Goal: Navigation & Orientation: Find specific page/section

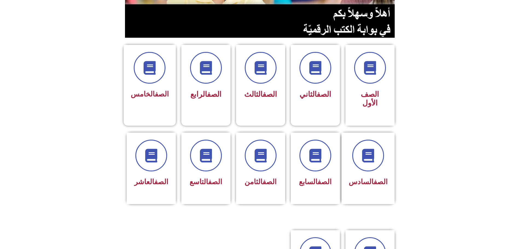
scroll to position [109, 0]
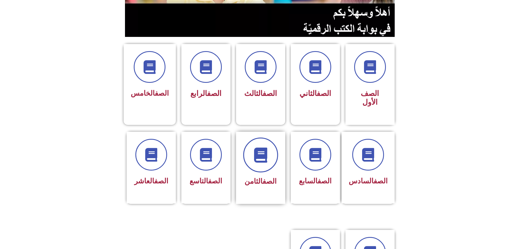
click at [252, 143] on span at bounding box center [260, 154] width 35 height 35
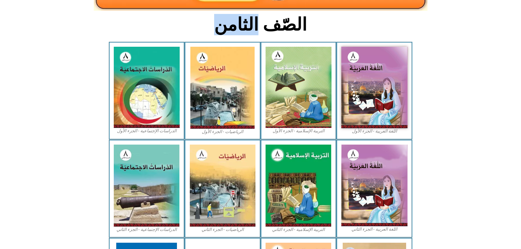
scroll to position [137, 0]
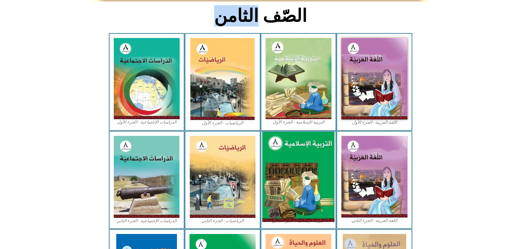
click at [288, 147] on img at bounding box center [298, 177] width 72 height 90
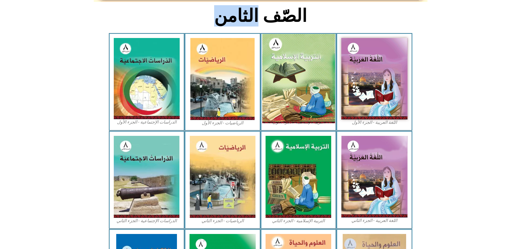
click at [295, 64] on img at bounding box center [298, 78] width 73 height 89
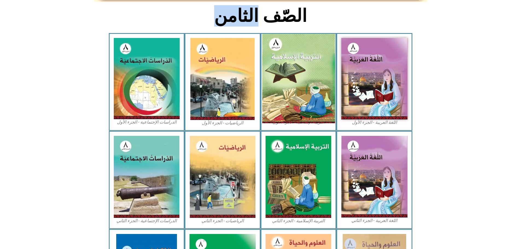
click at [292, 37] on img at bounding box center [298, 78] width 73 height 89
click at [293, 38] on img at bounding box center [298, 78] width 73 height 89
drag, startPoint x: 293, startPoint y: 38, endPoint x: 295, endPoint y: 41, distance: 3.7
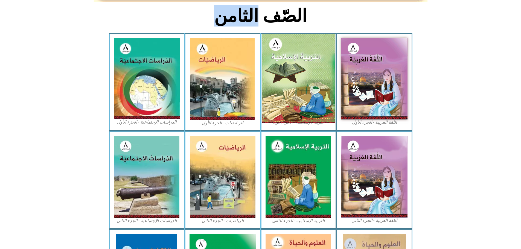
click at [294, 40] on img at bounding box center [298, 78] width 73 height 89
click at [295, 41] on img at bounding box center [298, 78] width 73 height 89
drag, startPoint x: 316, startPoint y: 52, endPoint x: 318, endPoint y: 54, distance: 3.0
click at [317, 53] on img at bounding box center [298, 78] width 73 height 89
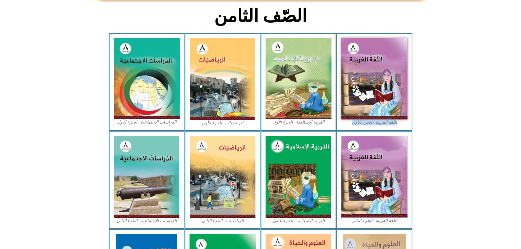
click at [336, 68] on div "اللغة العربية - الجزء الأول​ التربية الإسلامية - الجزء الأول الرياضيات - الجزء …" at bounding box center [260, 82] width 303 height 98
click at [336, 66] on div "اللغة العربية - الجزء الأول​" at bounding box center [374, 82] width 76 height 98
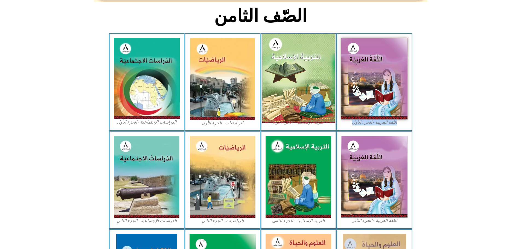
click at [310, 68] on img at bounding box center [298, 78] width 73 height 89
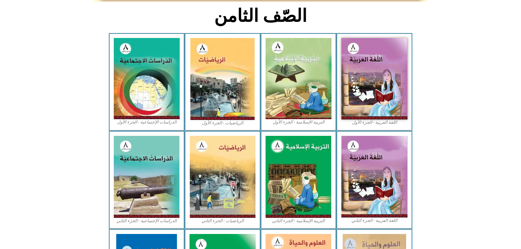
click at [455, 52] on icon at bounding box center [260, 59] width 521 height 52
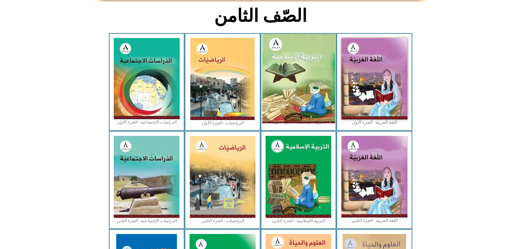
click at [295, 71] on img at bounding box center [298, 78] width 73 height 89
click at [289, 34] on img at bounding box center [298, 78] width 73 height 89
drag, startPoint x: 289, startPoint y: 30, endPoint x: 293, endPoint y: 36, distance: 6.8
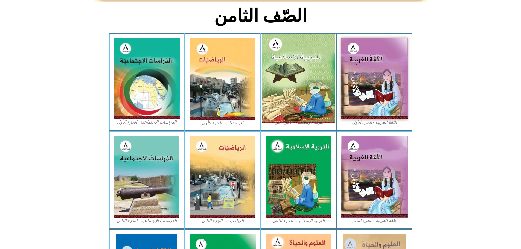
click at [290, 34] on img at bounding box center [298, 78] width 73 height 89
click at [294, 69] on img at bounding box center [298, 78] width 73 height 89
click at [300, 94] on img at bounding box center [298, 78] width 73 height 89
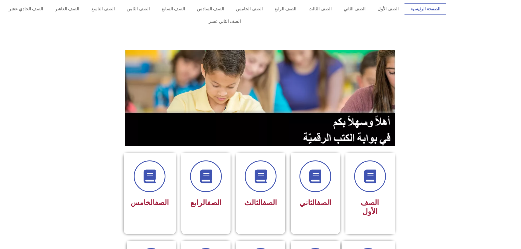
scroll to position [109, 0]
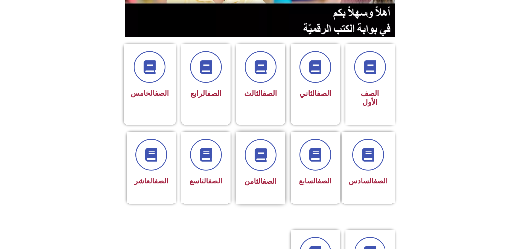
click at [257, 177] on span "الصف الثامن" at bounding box center [260, 181] width 32 height 8
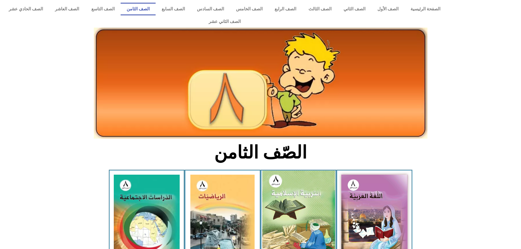
click at [284, 181] on img at bounding box center [298, 215] width 73 height 89
click at [285, 181] on img at bounding box center [298, 215] width 73 height 89
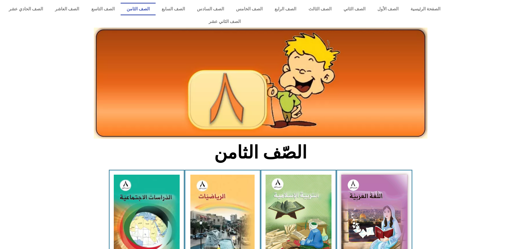
drag, startPoint x: 285, startPoint y: 181, endPoint x: 285, endPoint y: 261, distance: 79.5
click at [285, 249] on html "الصفحة الرئيسية الصف الأول الصف الثاني الصف الثالث الصف الرابع الصف الخامس الصف…" at bounding box center [260, 243] width 521 height 487
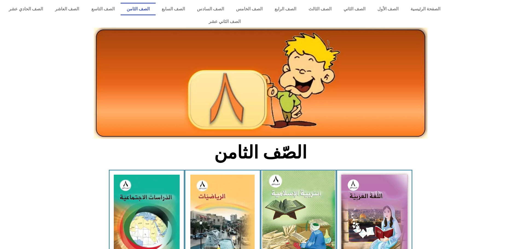
click at [296, 188] on img at bounding box center [298, 215] width 73 height 89
click at [297, 183] on img at bounding box center [298, 215] width 73 height 89
click at [290, 185] on img at bounding box center [298, 215] width 73 height 89
click at [281, 189] on img at bounding box center [298, 215] width 73 height 89
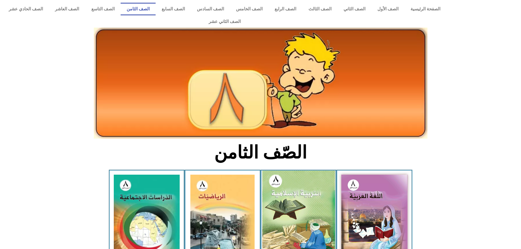
click at [281, 189] on img at bounding box center [298, 215] width 73 height 89
click at [282, 191] on img at bounding box center [298, 215] width 73 height 89
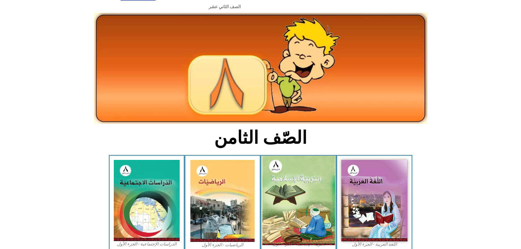
scroll to position [82, 0]
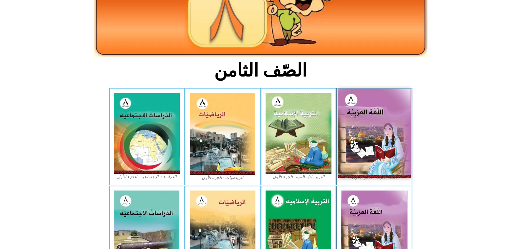
click at [364, 124] on img at bounding box center [374, 133] width 73 height 89
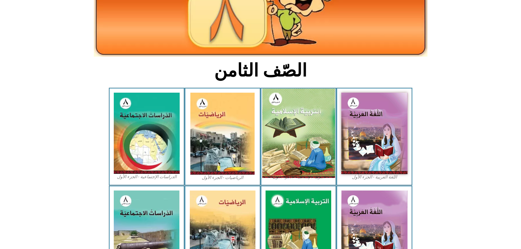
click at [282, 132] on img at bounding box center [298, 133] width 73 height 89
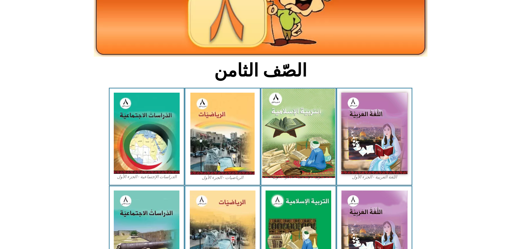
drag, startPoint x: 279, startPoint y: 133, endPoint x: 276, endPoint y: 133, distance: 3.0
click at [278, 133] on img at bounding box center [298, 133] width 73 height 89
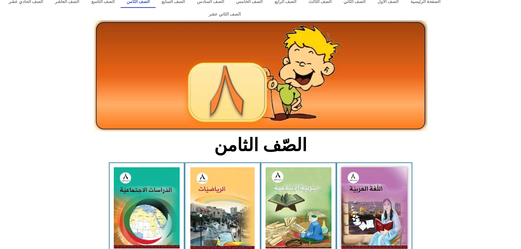
scroll to position [7, 0]
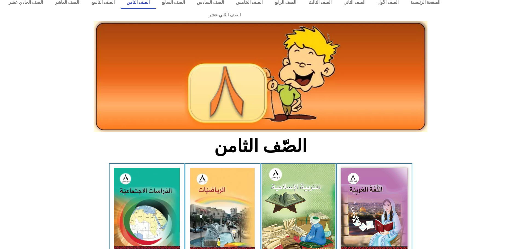
click at [277, 181] on img at bounding box center [298, 208] width 73 height 89
click at [278, 181] on img at bounding box center [298, 208] width 73 height 89
click at [278, 177] on img at bounding box center [298, 208] width 73 height 89
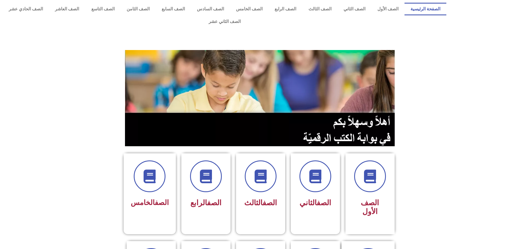
scroll to position [109, 0]
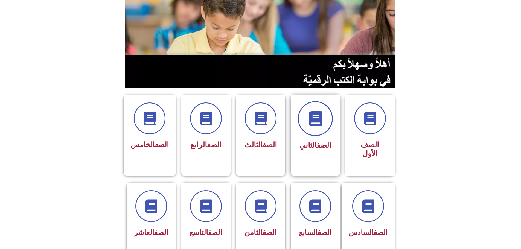
scroll to position [82, 0]
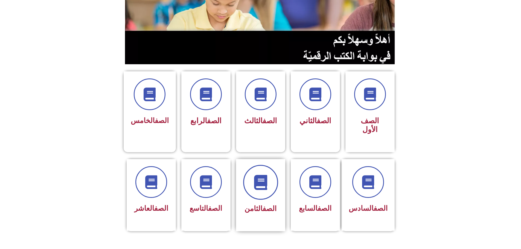
click at [261, 173] on span at bounding box center [260, 182] width 35 height 35
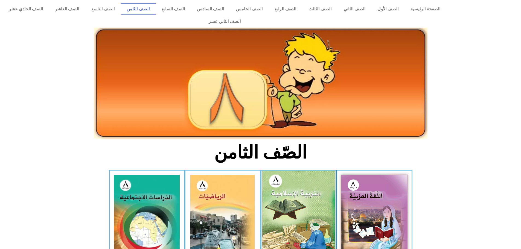
click at [280, 189] on img at bounding box center [298, 215] width 73 height 89
click at [281, 188] on img at bounding box center [298, 215] width 73 height 89
click at [279, 194] on img at bounding box center [298, 215] width 73 height 89
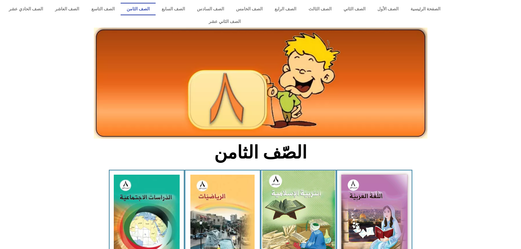
click at [280, 193] on img at bounding box center [298, 215] width 73 height 89
click at [279, 192] on img at bounding box center [298, 215] width 73 height 89
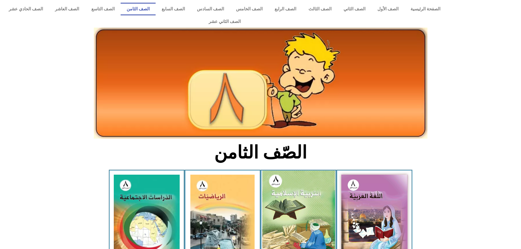
click at [279, 192] on img at bounding box center [298, 215] width 73 height 89
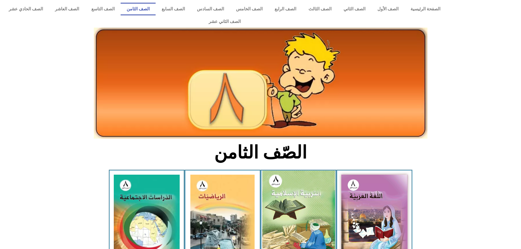
click at [279, 192] on img at bounding box center [298, 215] width 73 height 89
click at [297, 216] on img at bounding box center [298, 215] width 73 height 89
click at [296, 214] on img at bounding box center [298, 215] width 73 height 89
click at [295, 214] on img at bounding box center [298, 215] width 73 height 89
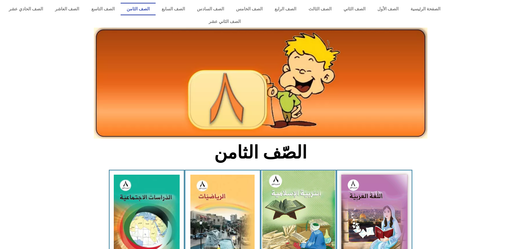
click at [299, 200] on img at bounding box center [298, 215] width 73 height 89
click at [291, 176] on img at bounding box center [298, 215] width 73 height 89
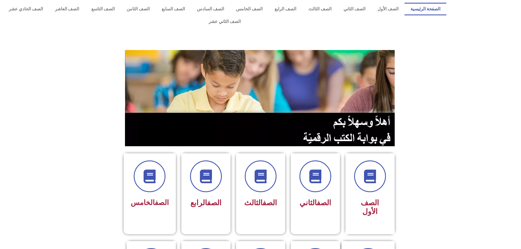
scroll to position [82, 0]
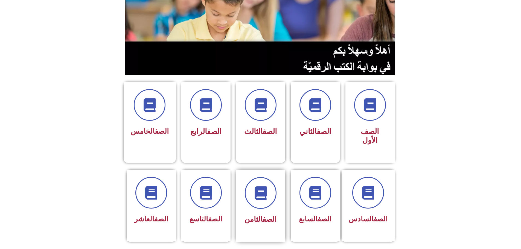
scroll to position [82, 0]
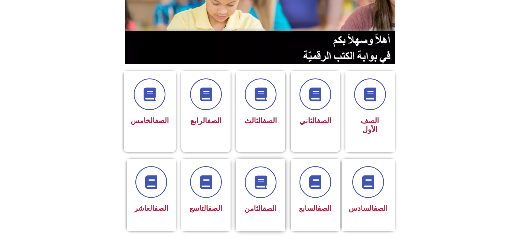
click at [249, 204] on span "الصف الثامن" at bounding box center [260, 208] width 32 height 8
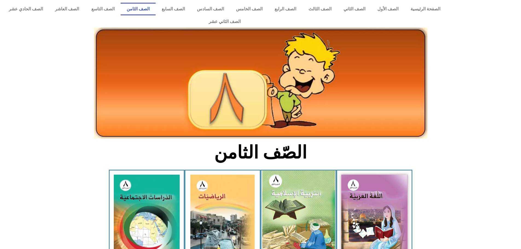
click at [284, 183] on img at bounding box center [298, 215] width 73 height 89
drag, startPoint x: 284, startPoint y: 183, endPoint x: 283, endPoint y: 179, distance: 3.7
click at [284, 182] on img at bounding box center [298, 215] width 73 height 89
click at [292, 182] on img at bounding box center [298, 215] width 73 height 89
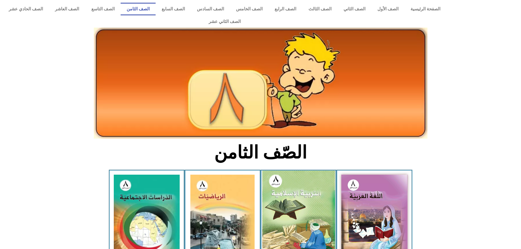
click at [292, 182] on img at bounding box center [298, 215] width 73 height 89
drag, startPoint x: 292, startPoint y: 182, endPoint x: 281, endPoint y: 185, distance: 11.8
click at [290, 183] on img at bounding box center [298, 215] width 73 height 89
click at [287, 193] on img at bounding box center [298, 215] width 73 height 89
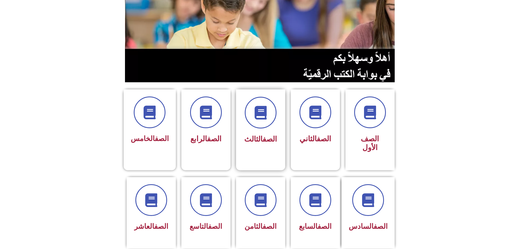
scroll to position [82, 0]
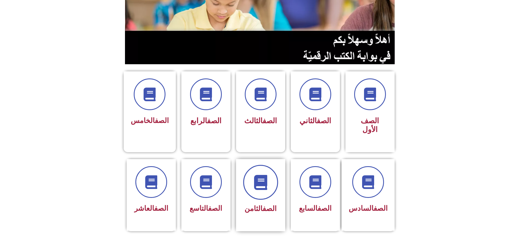
click at [259, 175] on span at bounding box center [260, 182] width 35 height 35
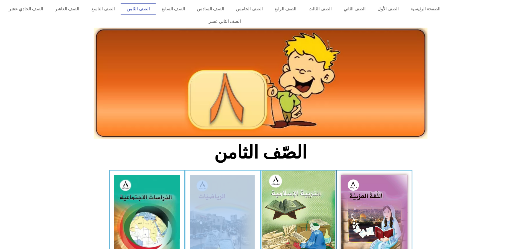
click at [282, 178] on img at bounding box center [298, 215] width 73 height 89
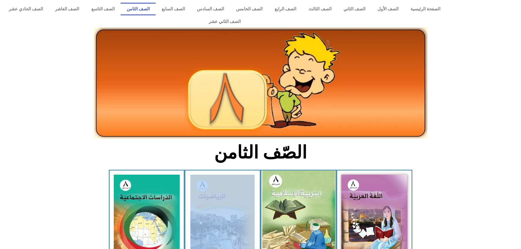
click at [282, 178] on img at bounding box center [298, 215] width 73 height 89
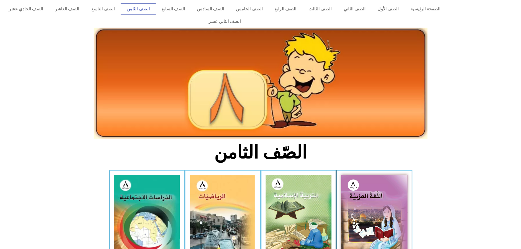
click at [335, 142] on h2 "الصّف الثامن" at bounding box center [260, 152] width 181 height 21
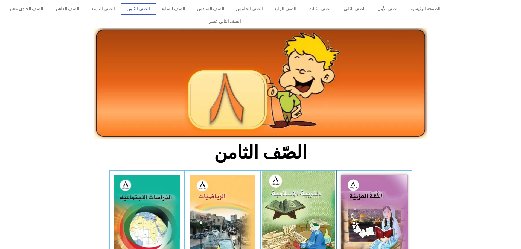
click at [306, 183] on img at bounding box center [298, 215] width 73 height 89
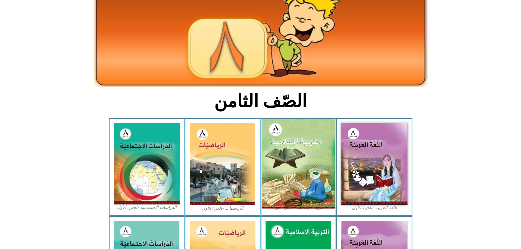
scroll to position [55, 0]
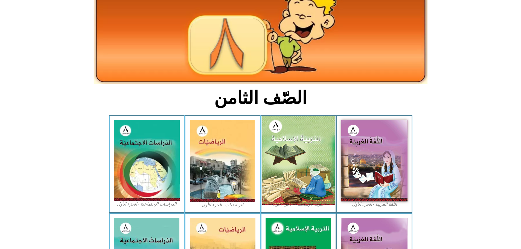
click at [304, 175] on img at bounding box center [298, 160] width 73 height 89
click at [304, 174] on img at bounding box center [298, 160] width 73 height 89
click at [293, 117] on img at bounding box center [298, 160] width 73 height 89
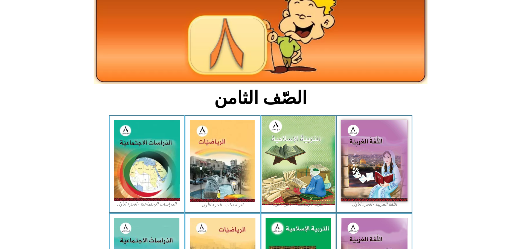
click at [293, 117] on img at bounding box center [298, 160] width 73 height 89
click at [292, 156] on img at bounding box center [298, 160] width 73 height 89
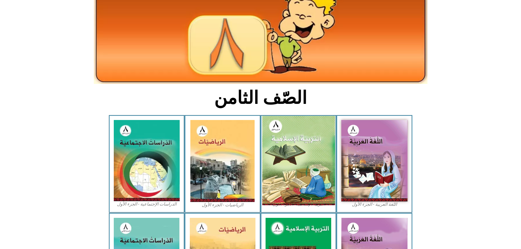
click at [292, 156] on img at bounding box center [298, 160] width 73 height 89
drag, startPoint x: 292, startPoint y: 156, endPoint x: 292, endPoint y: 150, distance: 6.0
click at [292, 154] on img at bounding box center [298, 160] width 73 height 89
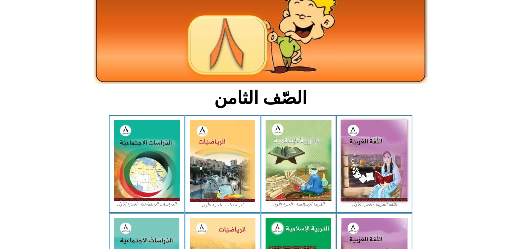
drag, startPoint x: 296, startPoint y: 132, endPoint x: 351, endPoint y: 43, distance: 105.2
click at [296, 132] on img at bounding box center [298, 160] width 66 height 81
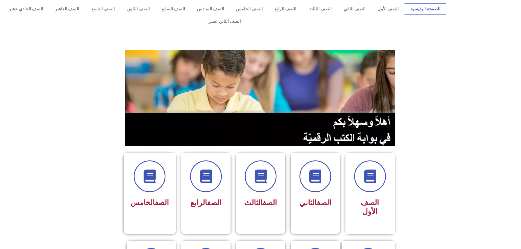
scroll to position [82, 0]
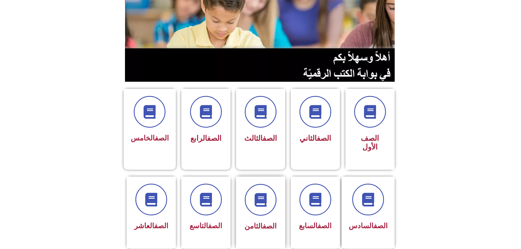
scroll to position [82, 0]
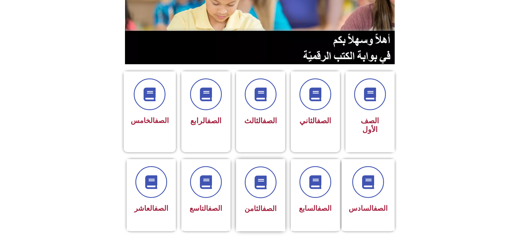
click at [258, 197] on div "الصف الثامن" at bounding box center [260, 195] width 49 height 72
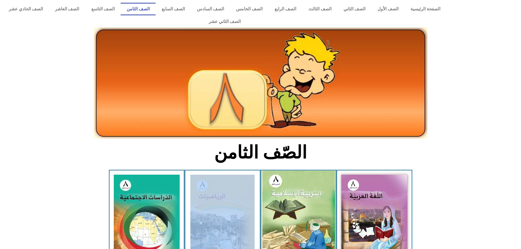
click at [308, 174] on img at bounding box center [298, 215] width 73 height 89
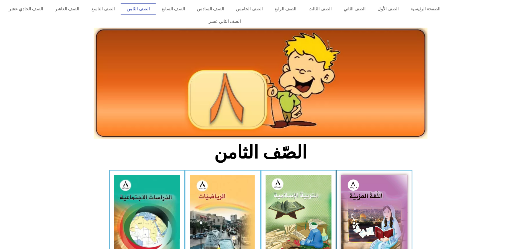
click at [282, 152] on div "الصّف الثامن" at bounding box center [260, 155] width 182 height 28
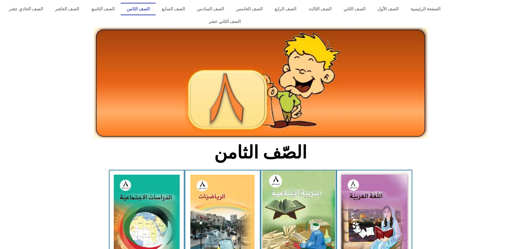
click at [286, 192] on img at bounding box center [298, 215] width 73 height 89
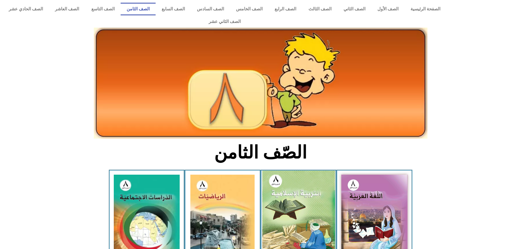
click at [303, 179] on img at bounding box center [298, 215] width 73 height 89
drag, startPoint x: 303, startPoint y: 179, endPoint x: 305, endPoint y: 176, distance: 3.1
click at [305, 176] on img at bounding box center [298, 215] width 73 height 89
drag, startPoint x: 305, startPoint y: 176, endPoint x: 311, endPoint y: 168, distance: 10.0
drag, startPoint x: 311, startPoint y: 168, endPoint x: 322, endPoint y: 159, distance: 14.2
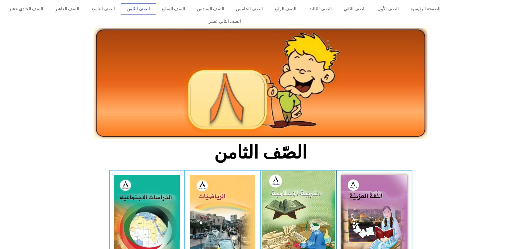
drag, startPoint x: 322, startPoint y: 159, endPoint x: 327, endPoint y: 184, distance: 25.7
drag, startPoint x: 327, startPoint y: 184, endPoint x: 326, endPoint y: 170, distance: 13.7
click at [326, 171] on img at bounding box center [298, 215] width 73 height 89
click at [292, 176] on img at bounding box center [298, 215] width 73 height 89
click at [293, 182] on img at bounding box center [298, 215] width 73 height 89
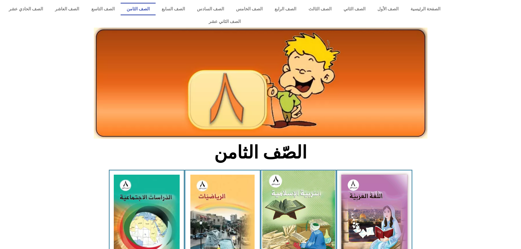
click at [293, 182] on img at bounding box center [298, 215] width 73 height 89
click at [293, 183] on img at bounding box center [298, 215] width 73 height 89
click at [294, 197] on img at bounding box center [298, 215] width 73 height 89
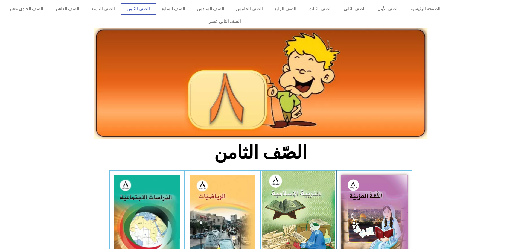
drag, startPoint x: 294, startPoint y: 197, endPoint x: 302, endPoint y: 204, distance: 9.9
click at [302, 204] on img at bounding box center [298, 215] width 73 height 89
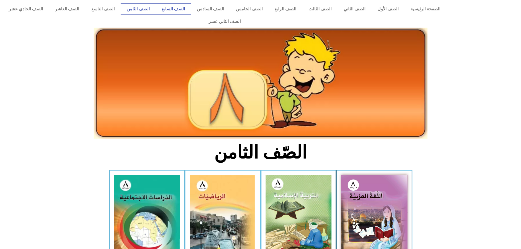
click at [191, 11] on link "الصف السابع" at bounding box center [173, 9] width 35 height 13
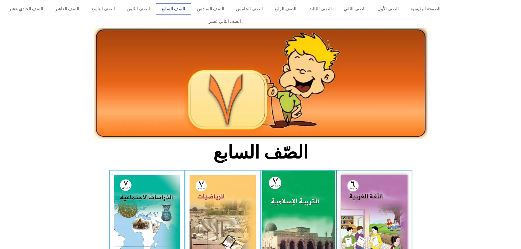
click at [297, 182] on img at bounding box center [298, 216] width 73 height 91
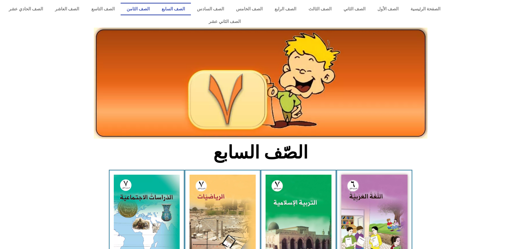
click at [156, 10] on link "الصف الثامن" at bounding box center [138, 9] width 35 height 13
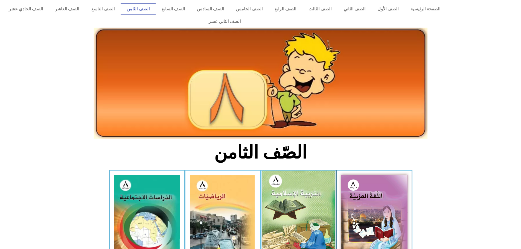
click at [307, 186] on img at bounding box center [298, 215] width 73 height 89
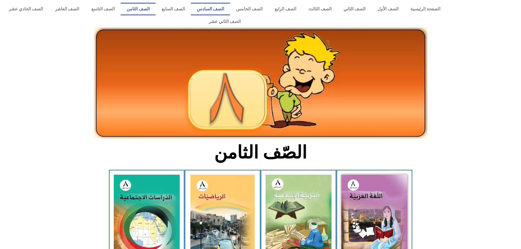
click at [229, 10] on link "الصف السادس" at bounding box center [210, 9] width 39 height 13
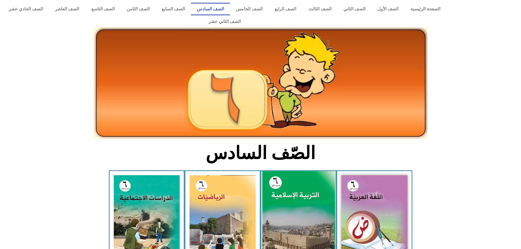
click at [301, 195] on img at bounding box center [298, 216] width 73 height 90
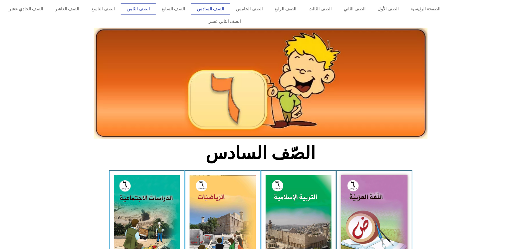
click at [156, 13] on link "الصف الثامن" at bounding box center [138, 9] width 35 height 13
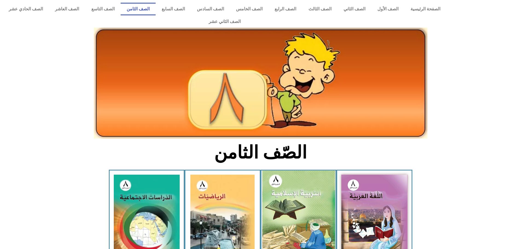
click at [290, 194] on img at bounding box center [298, 215] width 73 height 89
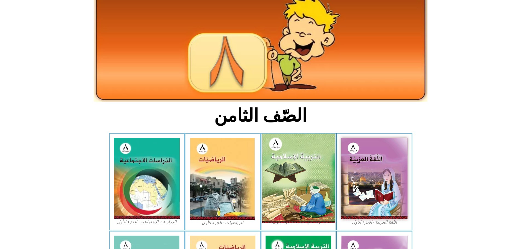
scroll to position [82, 0]
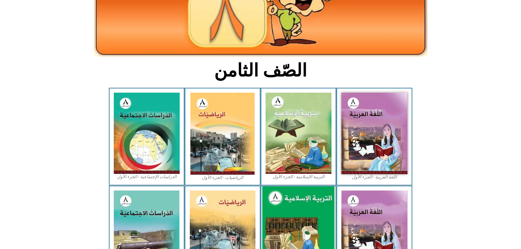
click at [290, 189] on img at bounding box center [298, 231] width 72 height 90
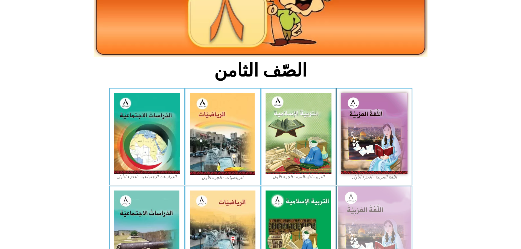
click at [343, 201] on div "اللغة العربية - الجزء الثاني" at bounding box center [374, 235] width 76 height 98
click at [360, 195] on img at bounding box center [374, 231] width 73 height 90
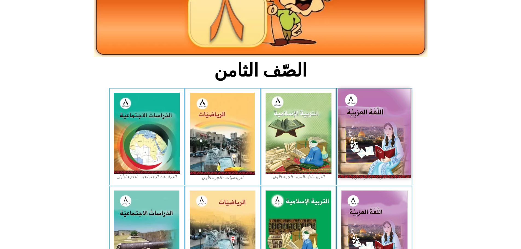
click at [356, 123] on img at bounding box center [374, 133] width 73 height 89
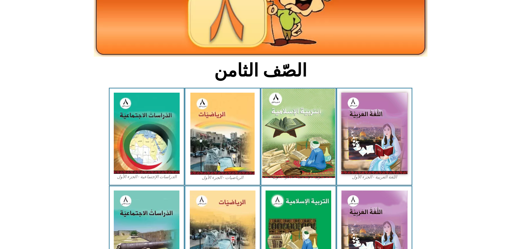
click at [308, 124] on img at bounding box center [298, 133] width 73 height 89
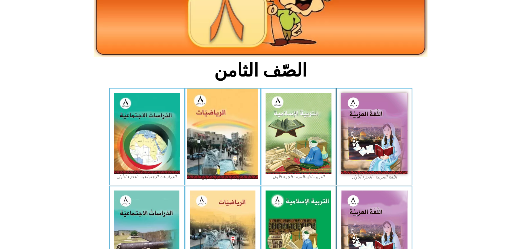
click at [237, 138] on img at bounding box center [222, 134] width 71 height 90
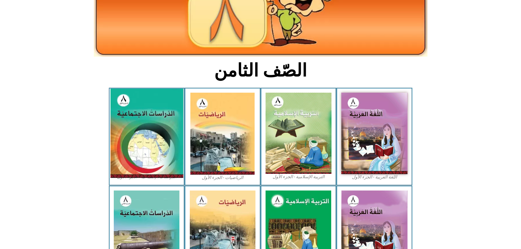
click at [161, 143] on img at bounding box center [146, 133] width 73 height 89
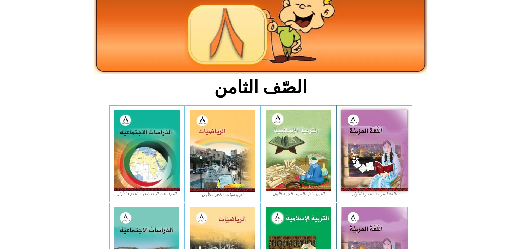
scroll to position [0, 0]
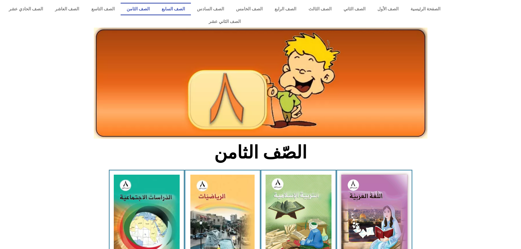
click at [191, 13] on link "الصف السابع" at bounding box center [173, 9] width 35 height 13
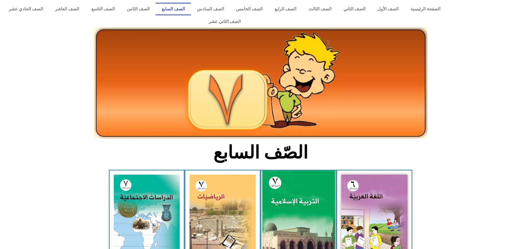
click at [298, 187] on img at bounding box center [298, 216] width 73 height 91
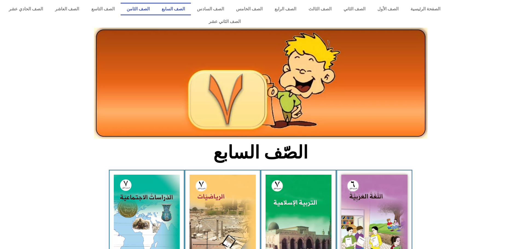
click at [156, 6] on link "الصف الثامن" at bounding box center [138, 9] width 35 height 13
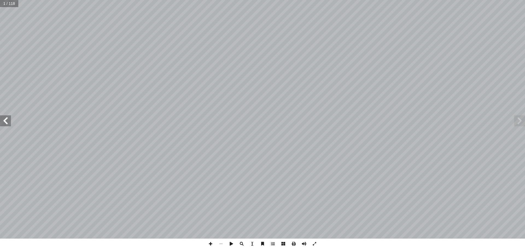
click at [8, 126] on span at bounding box center [5, 120] width 11 height 11
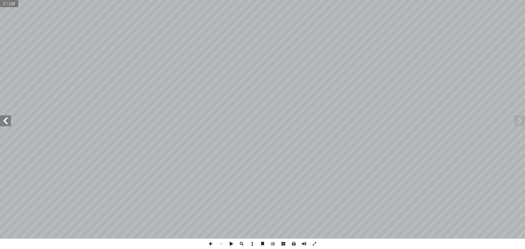
click at [8, 126] on span at bounding box center [5, 120] width 11 height 11
drag, startPoint x: 8, startPoint y: 126, endPoint x: 11, endPoint y: 124, distance: 3.6
click at [11, 124] on span at bounding box center [5, 120] width 11 height 11
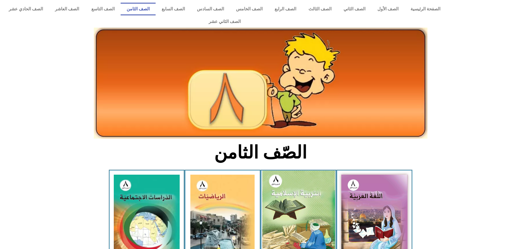
click at [285, 191] on img at bounding box center [298, 215] width 73 height 89
drag, startPoint x: 285, startPoint y: 191, endPoint x: 283, endPoint y: 185, distance: 5.6
click at [285, 189] on img at bounding box center [298, 215] width 73 height 89
click at [283, 185] on img at bounding box center [298, 215] width 73 height 89
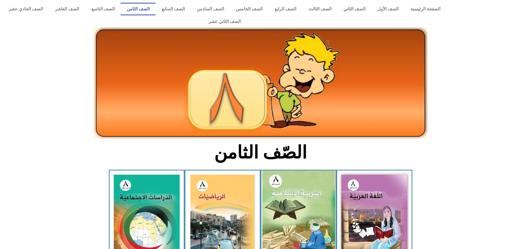
click at [286, 201] on img at bounding box center [298, 215] width 73 height 89
click at [286, 202] on img at bounding box center [298, 215] width 73 height 89
click at [286, 203] on img at bounding box center [298, 215] width 73 height 89
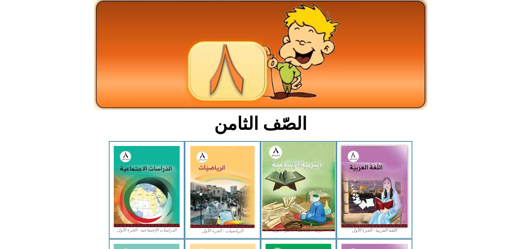
scroll to position [55, 0]
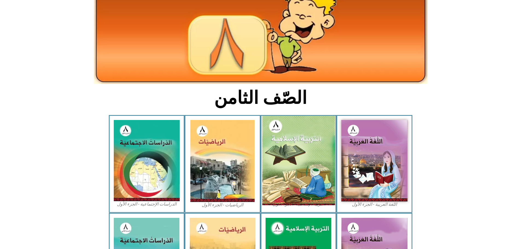
click at [300, 147] on img at bounding box center [298, 160] width 73 height 89
click at [305, 116] on img at bounding box center [298, 160] width 73 height 89
